Goal: Task Accomplishment & Management: Complete application form

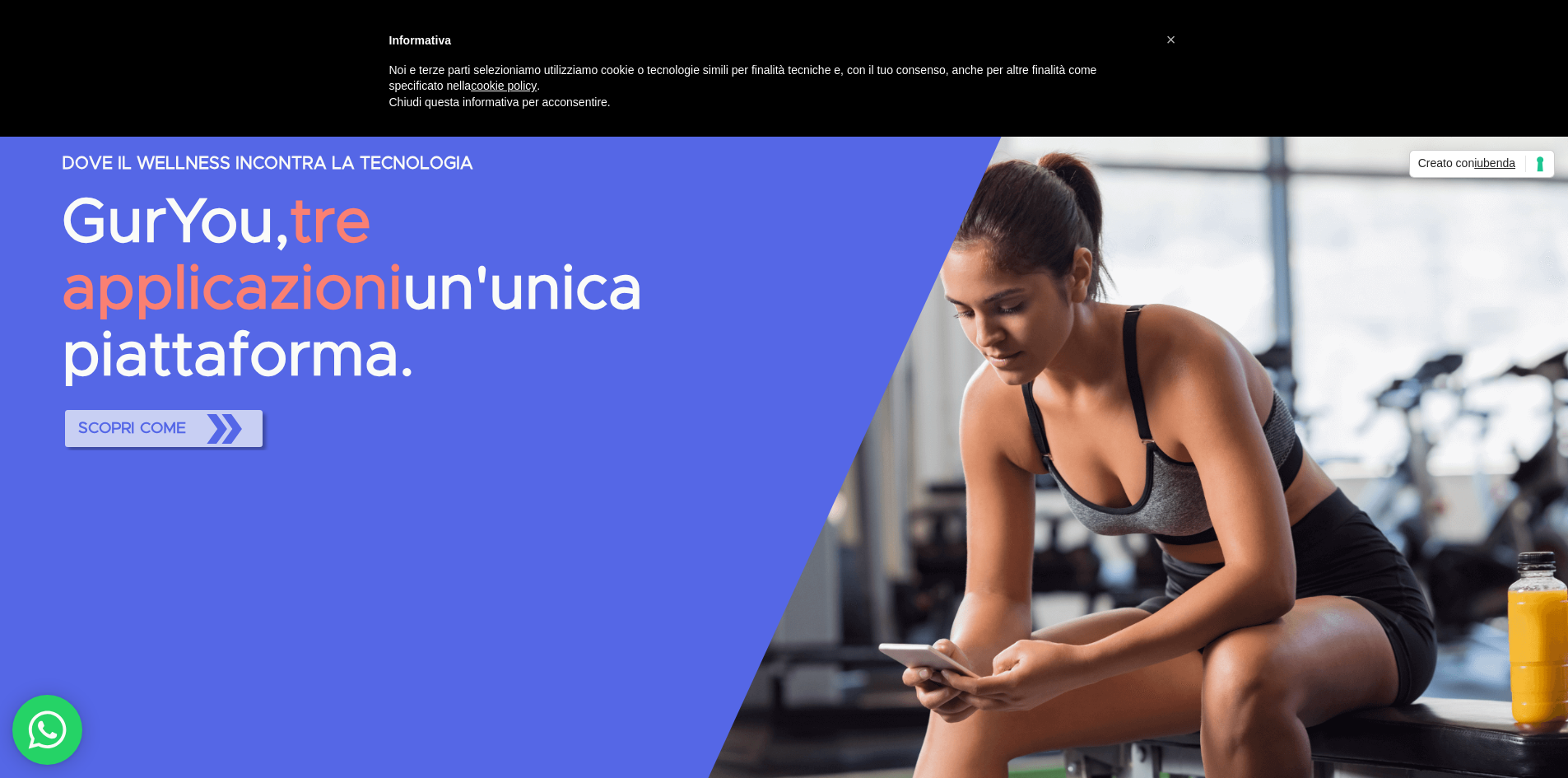
click at [148, 402] on span "SCOPRI COME" at bounding box center [163, 428] width 184 height 53
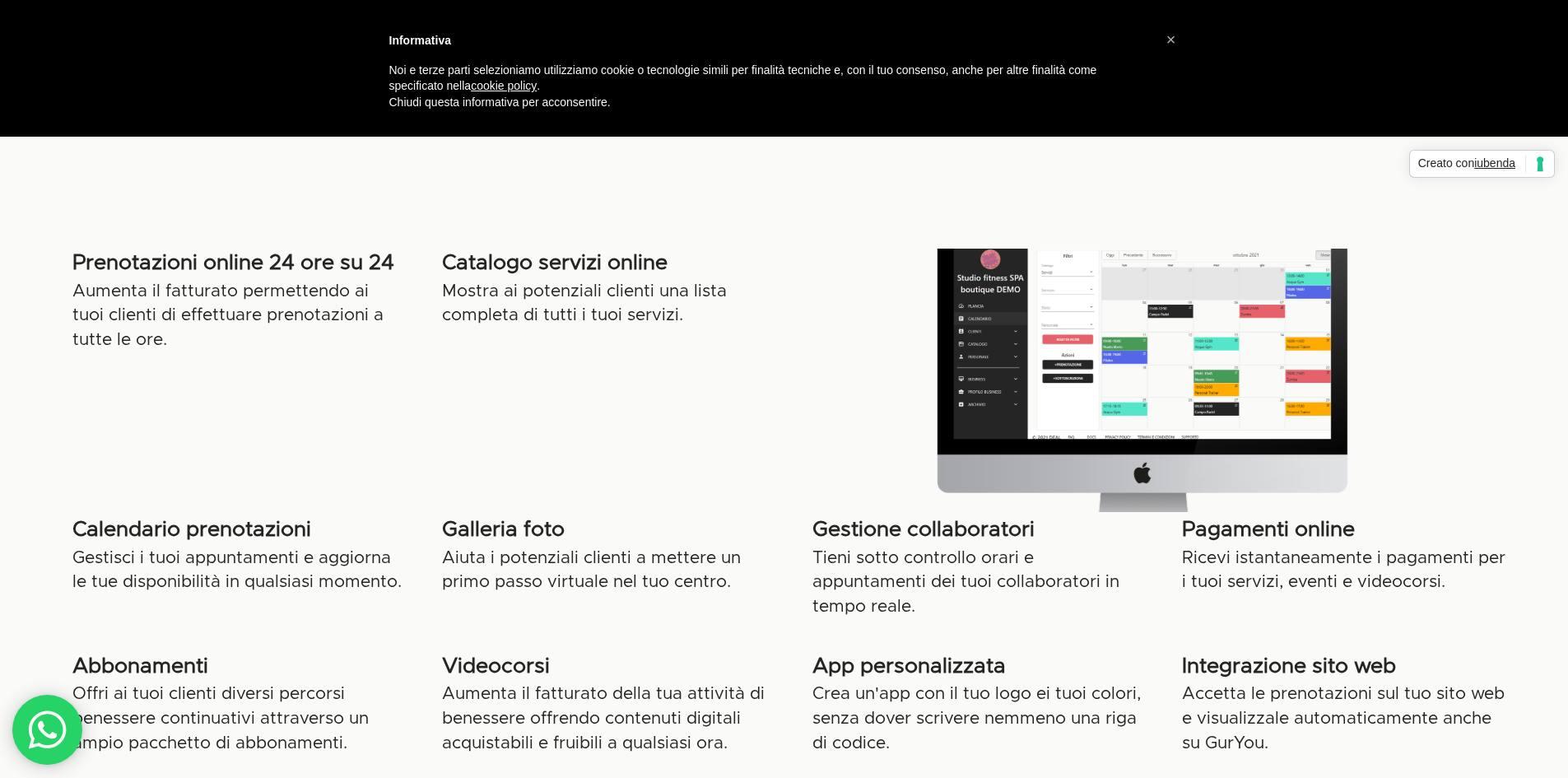
scroll to position [823, 0]
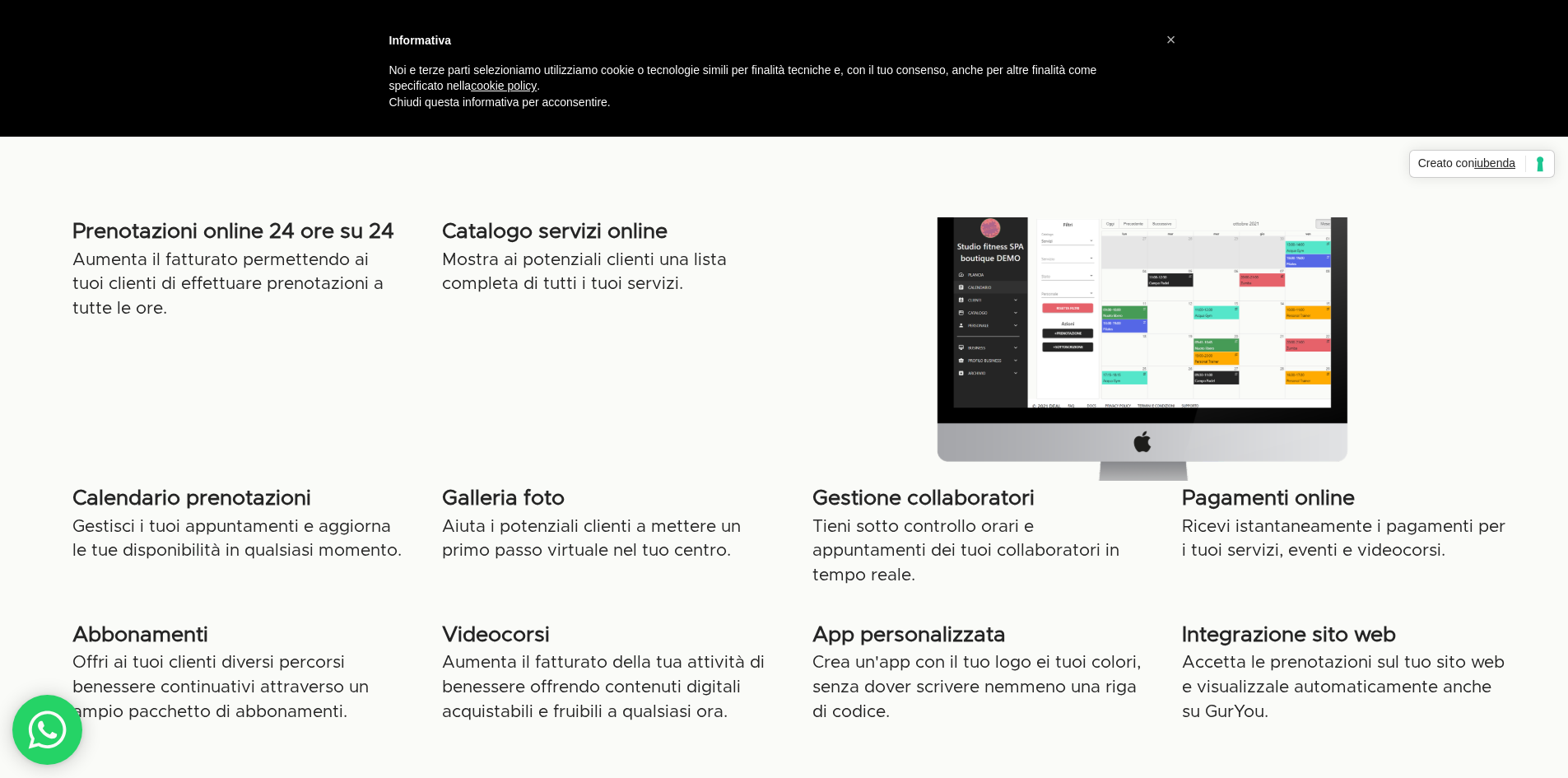
click at [1096, 332] on div at bounding box center [1144, 349] width 696 height 263
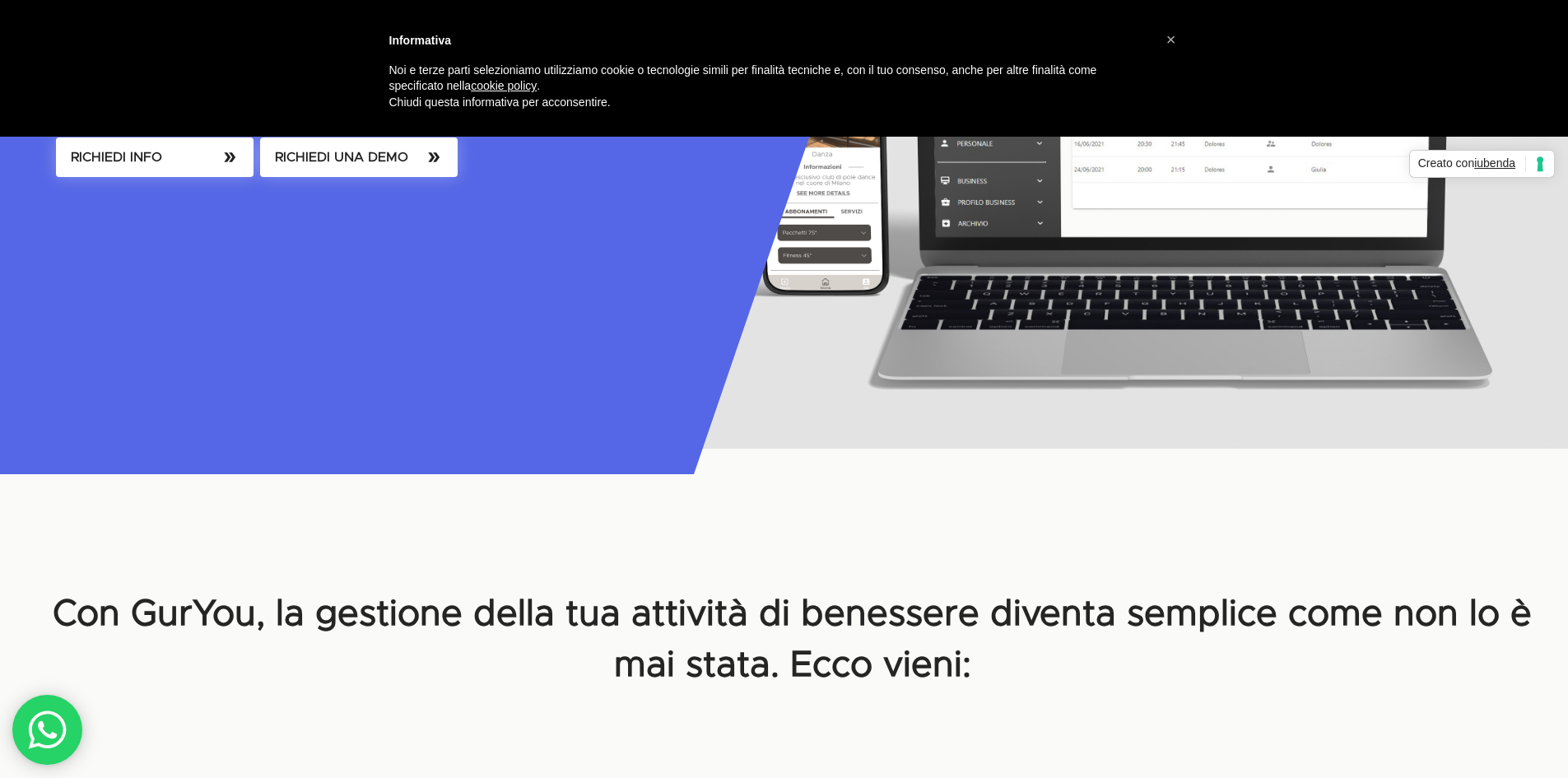
scroll to position [0, 0]
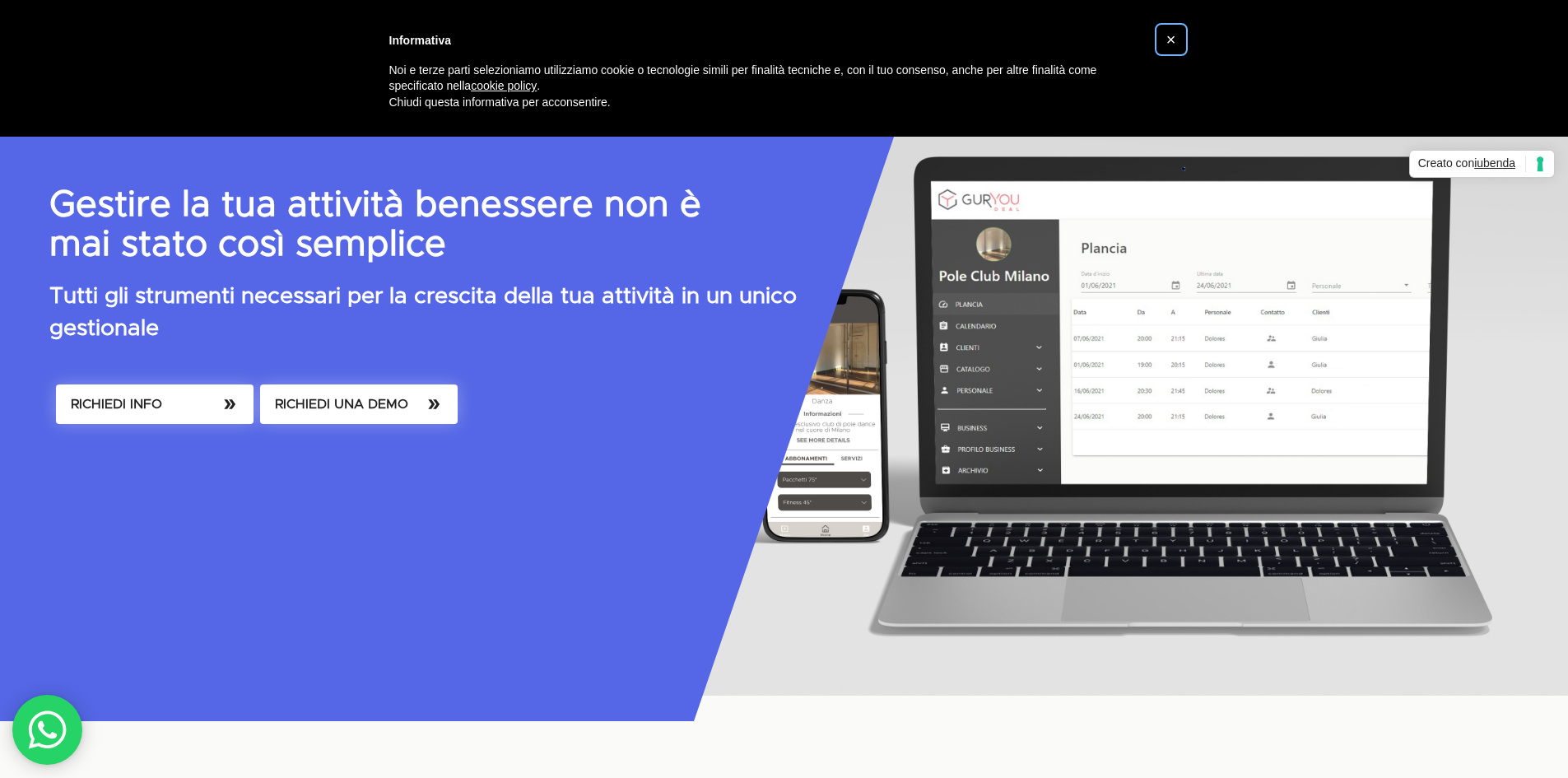
click at [1168, 41] on font "×" at bounding box center [1171, 40] width 10 height 19
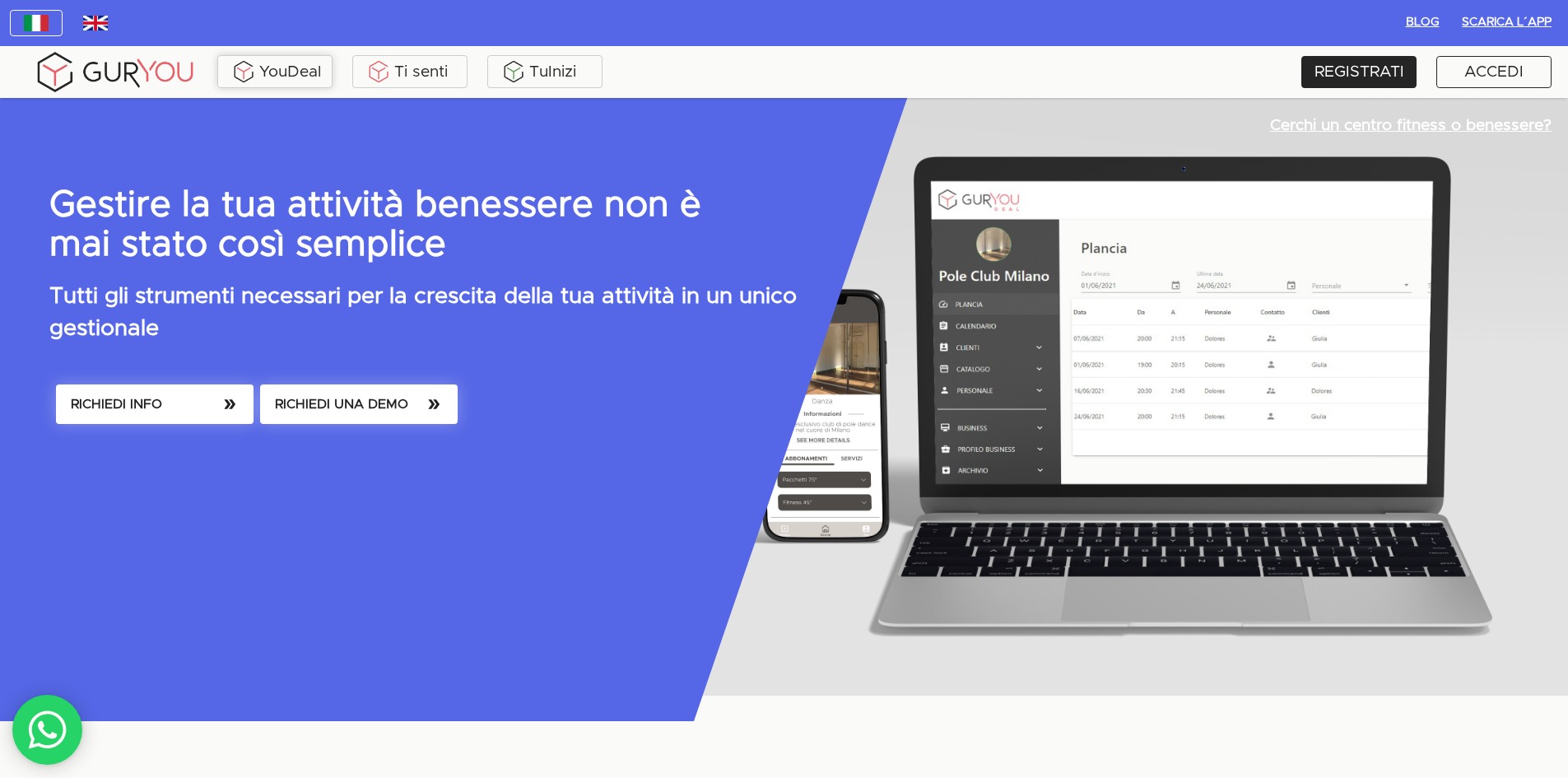
click at [286, 63] on font "YouDeal" at bounding box center [290, 71] width 62 height 22
click at [420, 404] on span "RICHIEDI UNA DEMO" at bounding box center [359, 404] width 168 height 23
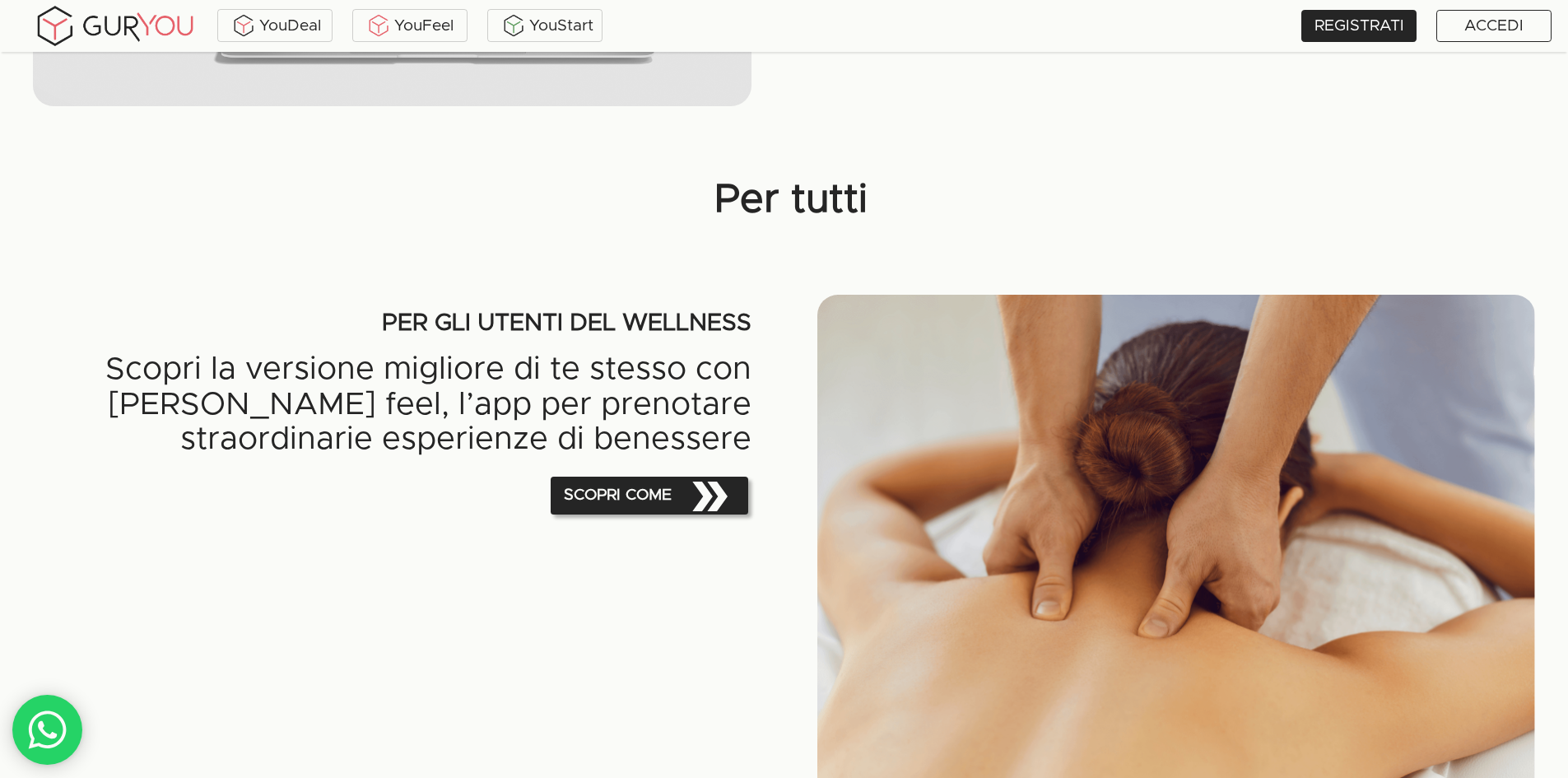
scroll to position [1317, 0]
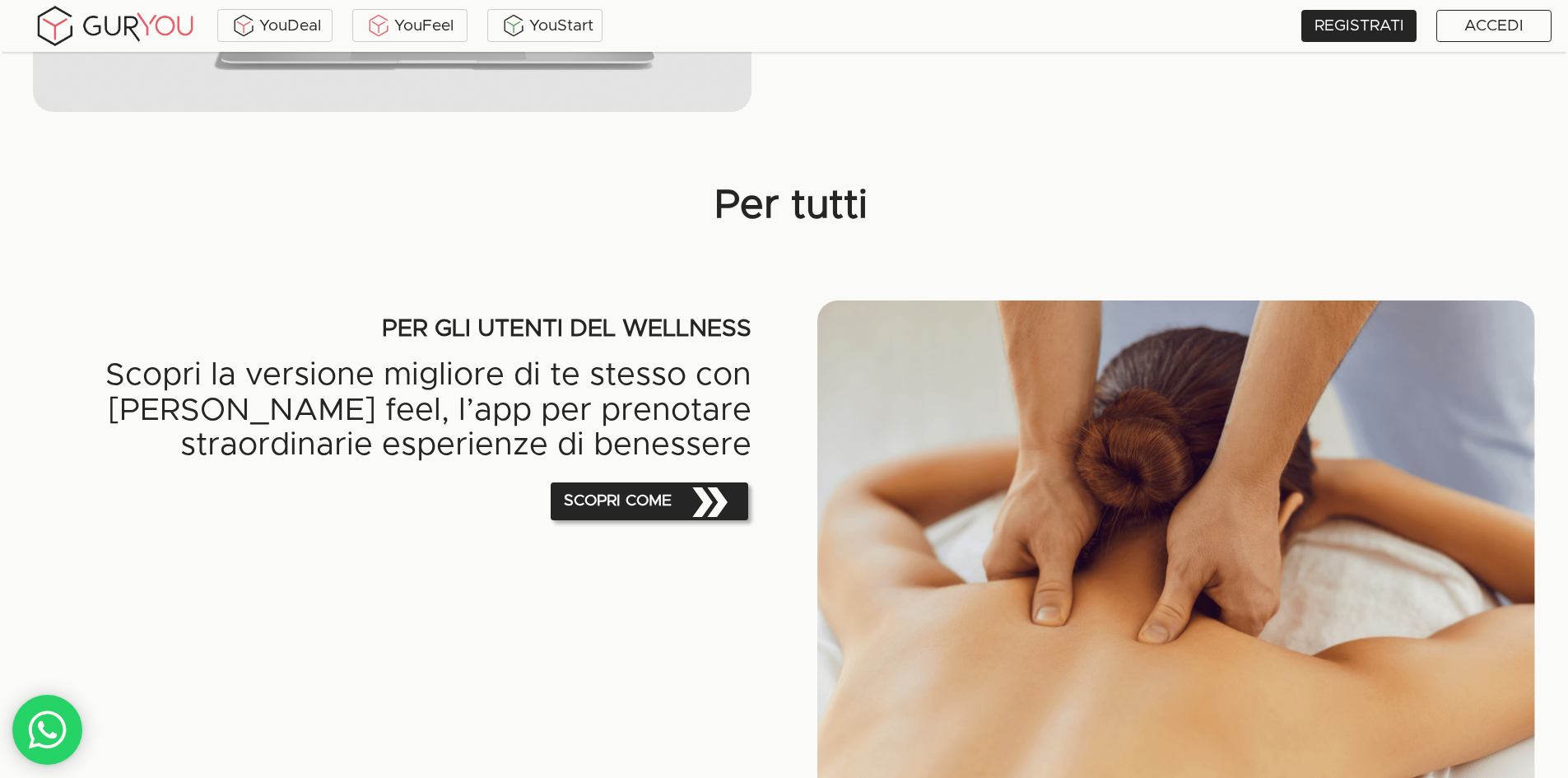
click at [634, 507] on span "SCOPRI COME" at bounding box center [649, 501] width 184 height 53
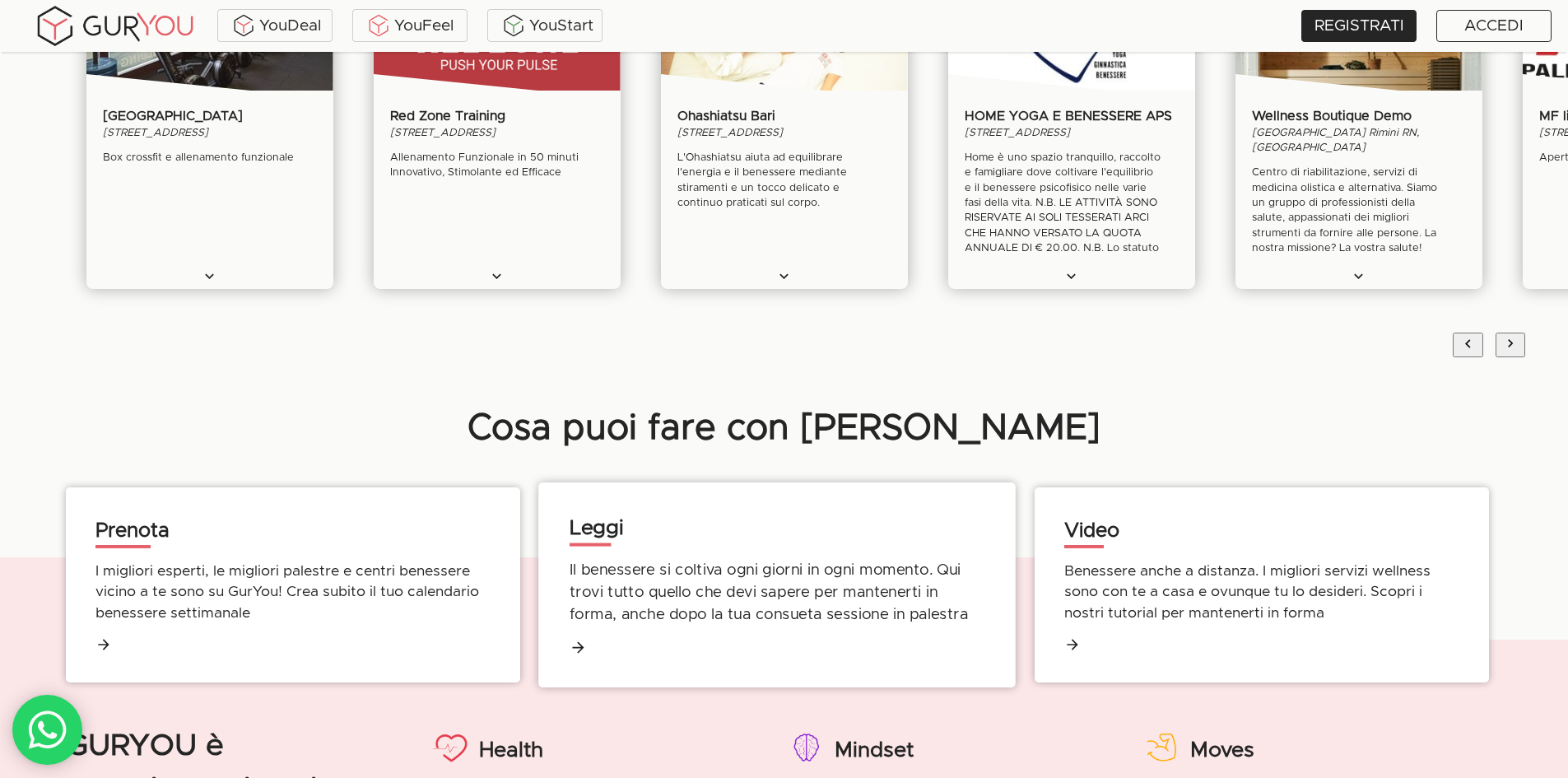
scroll to position [988, 0]
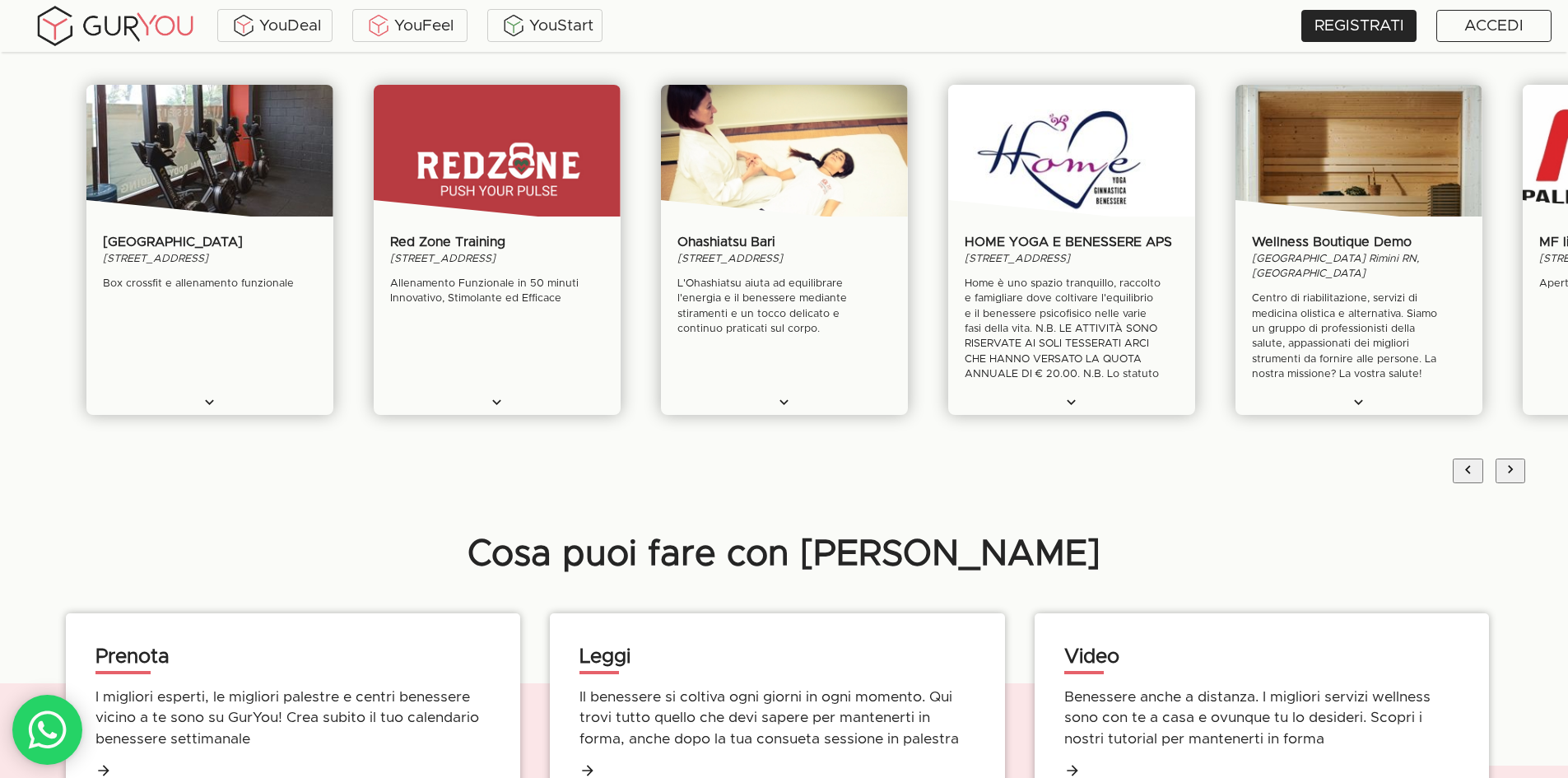
click at [1343, 304] on p "Centro di riabilitazione, servizi di medicina olistica e alternativa. Siamo un …" at bounding box center [1359, 337] width 214 height 91
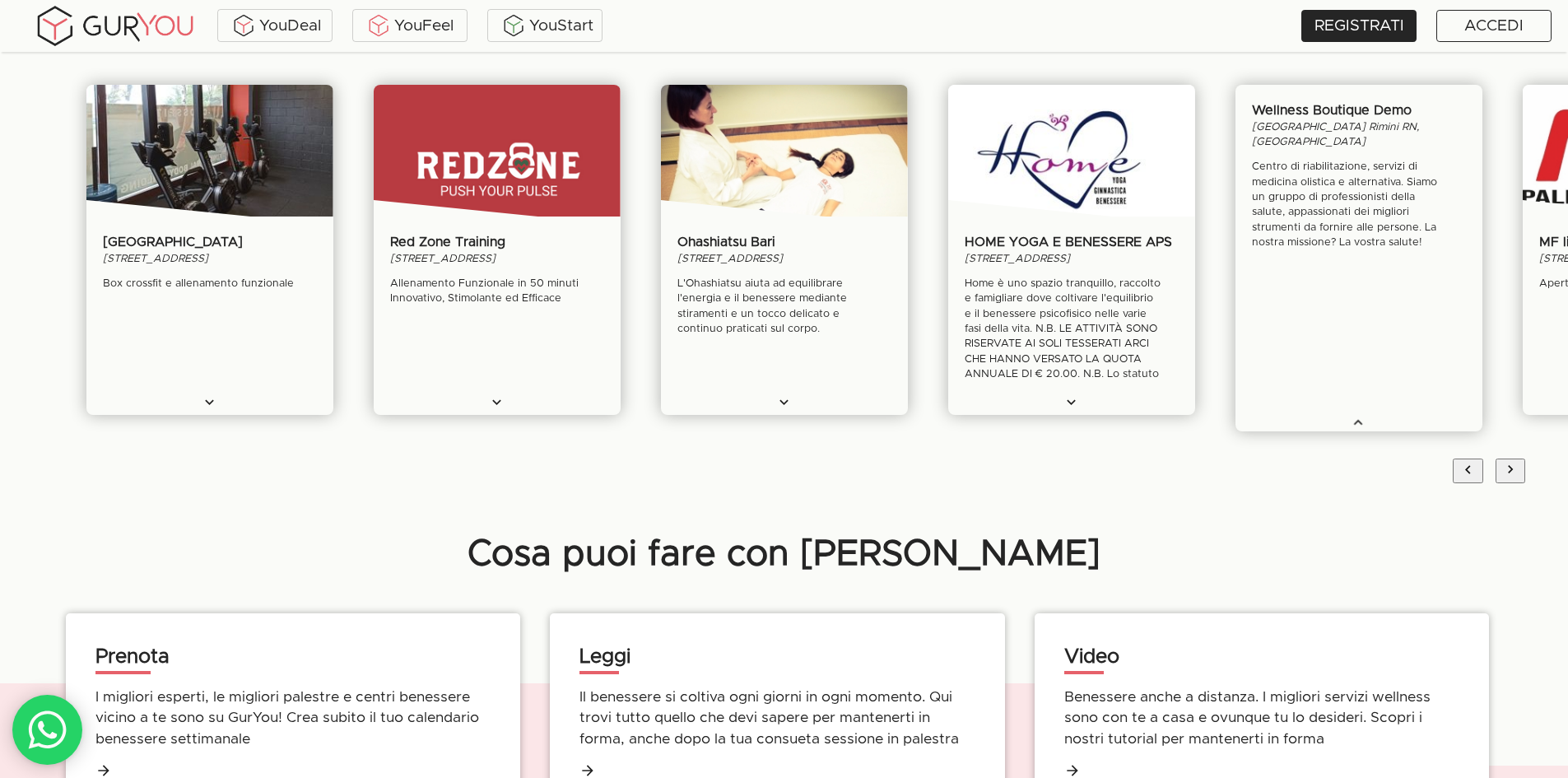
click at [1356, 419] on icon "slide" at bounding box center [1359, 423] width 18 height 18
click at [1331, 208] on p "Centro di riabilitazione, servizi di medicina olistica e alternativa. Siamo un …" at bounding box center [1359, 205] width 214 height 91
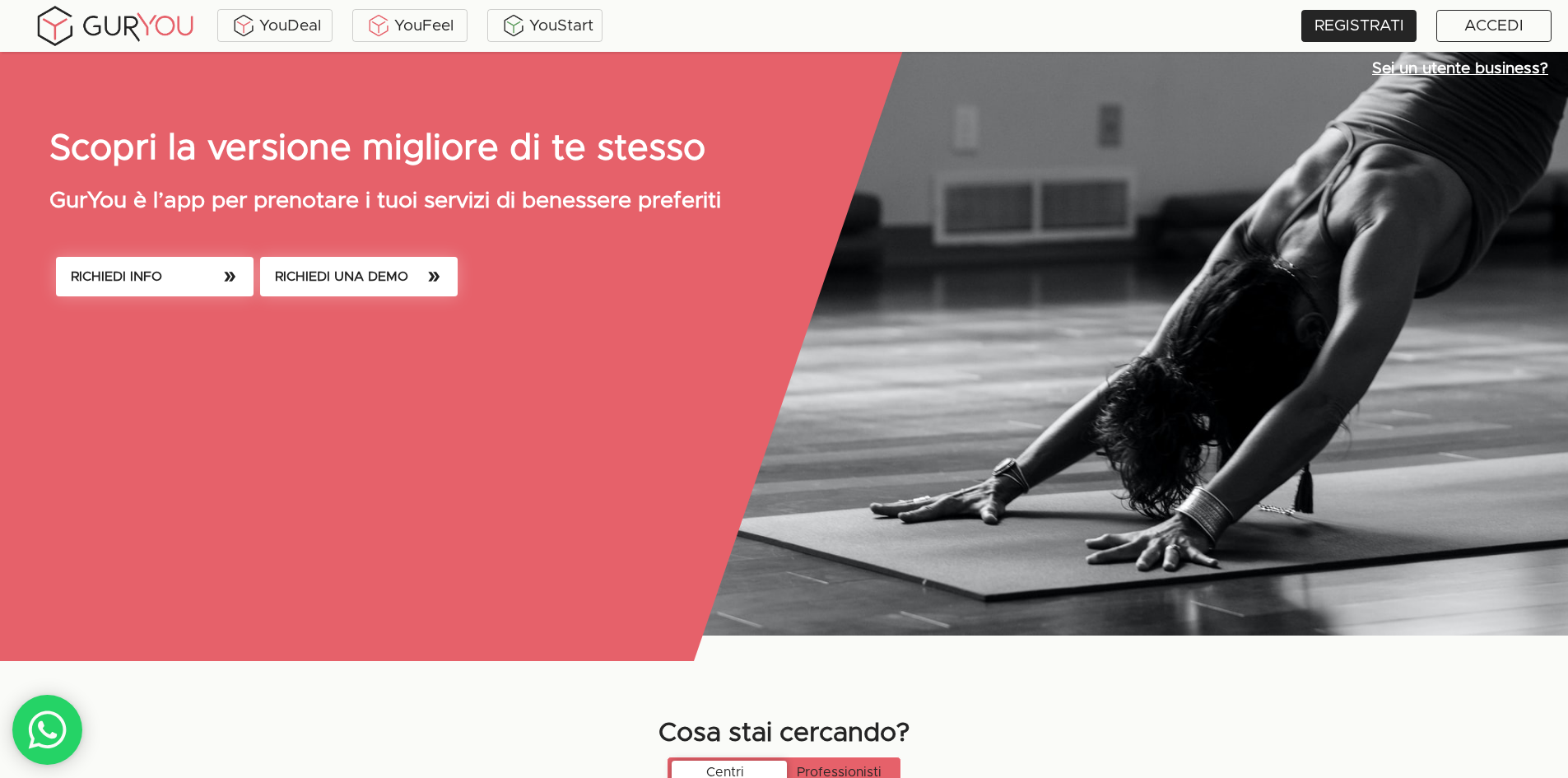
scroll to position [0, 0]
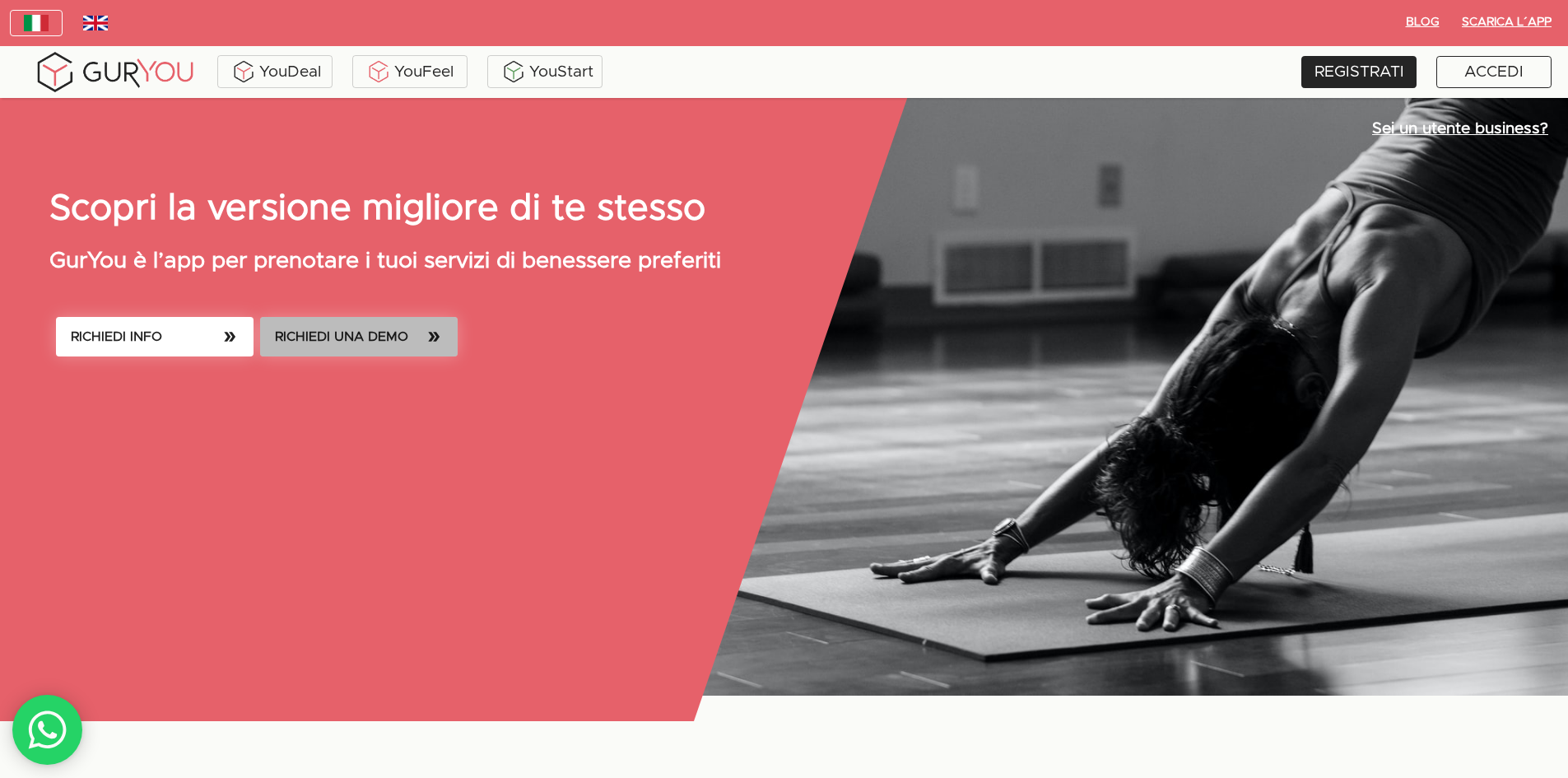
click at [412, 341] on span "RICHIEDI UNA DEMO" at bounding box center [359, 337] width 168 height 23
